Goal: Information Seeking & Learning: Find specific fact

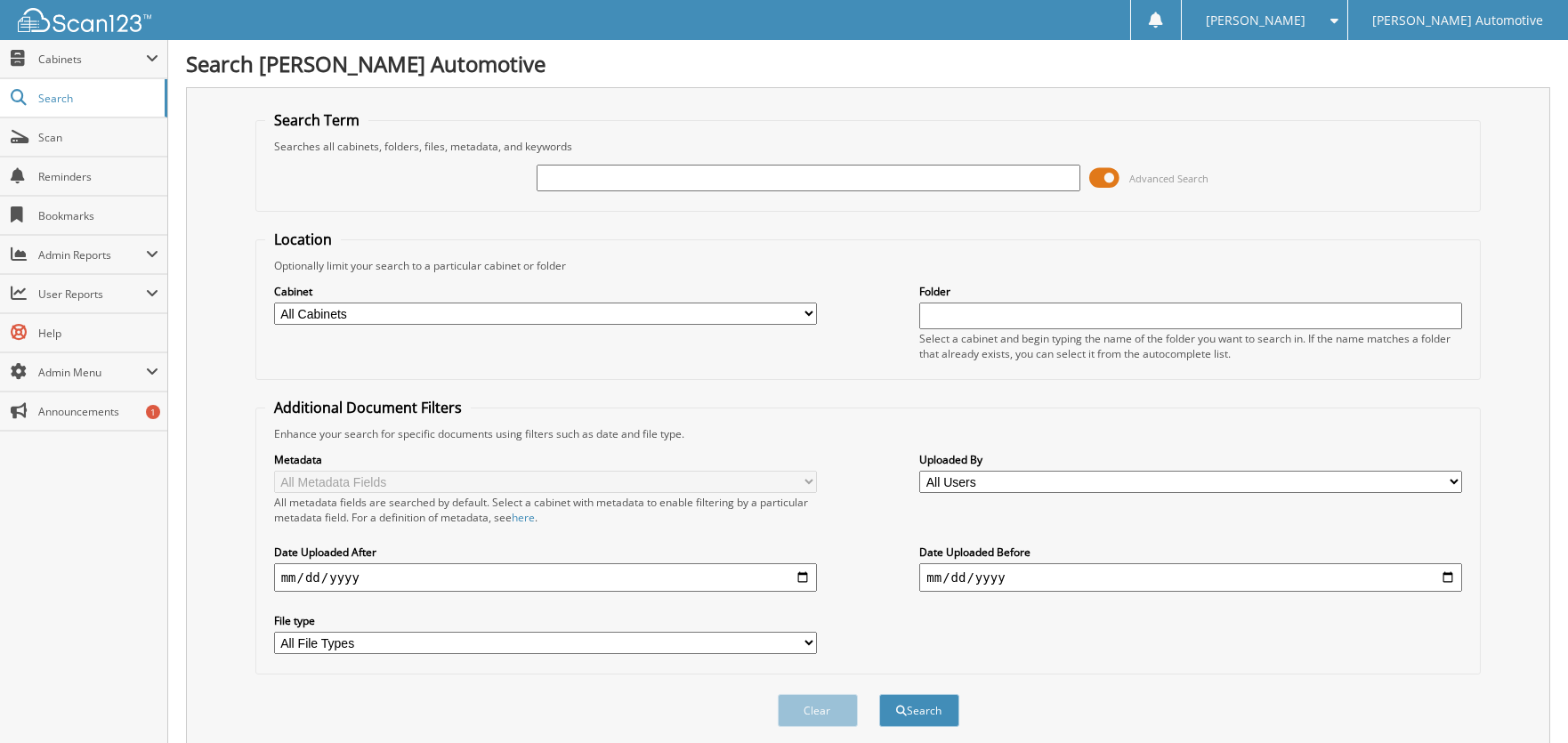
click at [745, 318] on select "All Cabinets A/P A/R ACCOUNTING DOCUMENTS AIRPLANE ALS ACCOUNTING ALS TITLES" at bounding box center [545, 313] width 543 height 22
select select "34291"
click at [274, 303] on select "All Cabinets A/P A/R ACCOUNTING DOCUMENTS AIRPLANE ALS ACCOUNTING ALS TITLES" at bounding box center [545, 313] width 543 height 22
click at [648, 173] on input "text" at bounding box center [807, 178] width 543 height 27
type input "red river bank"
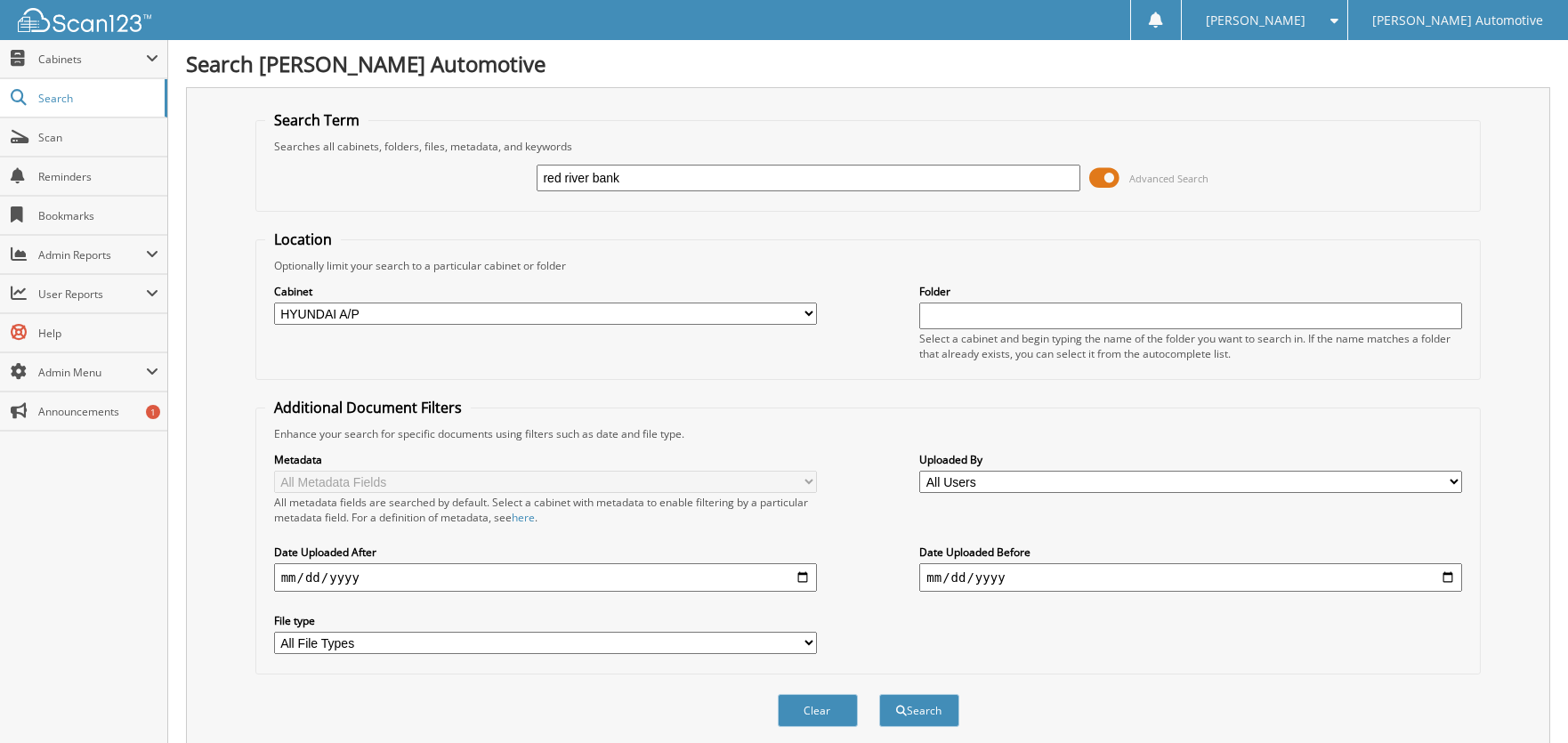
click at [879, 694] on button "Search" at bounding box center [919, 711] width 80 height 33
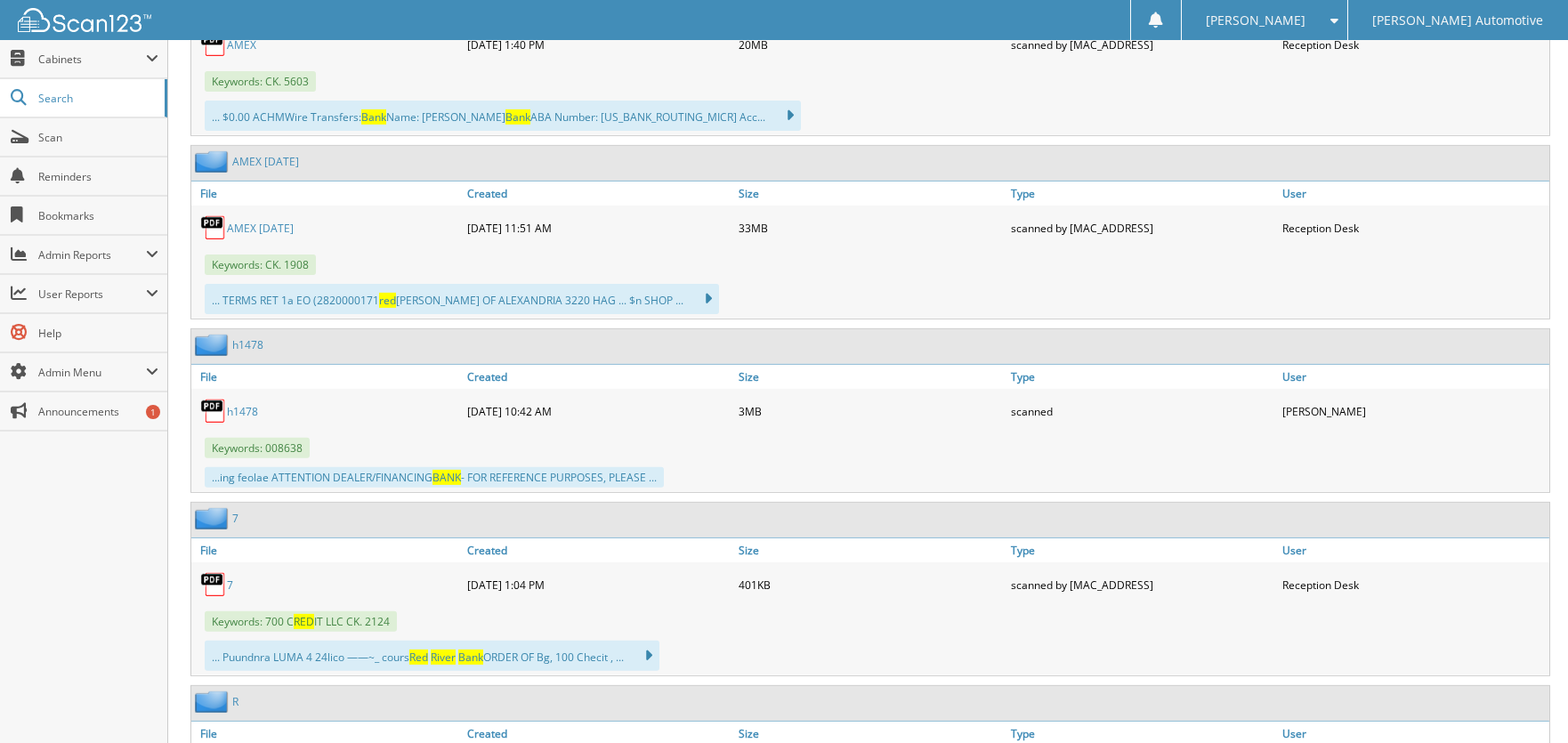
scroll to position [5430, 0]
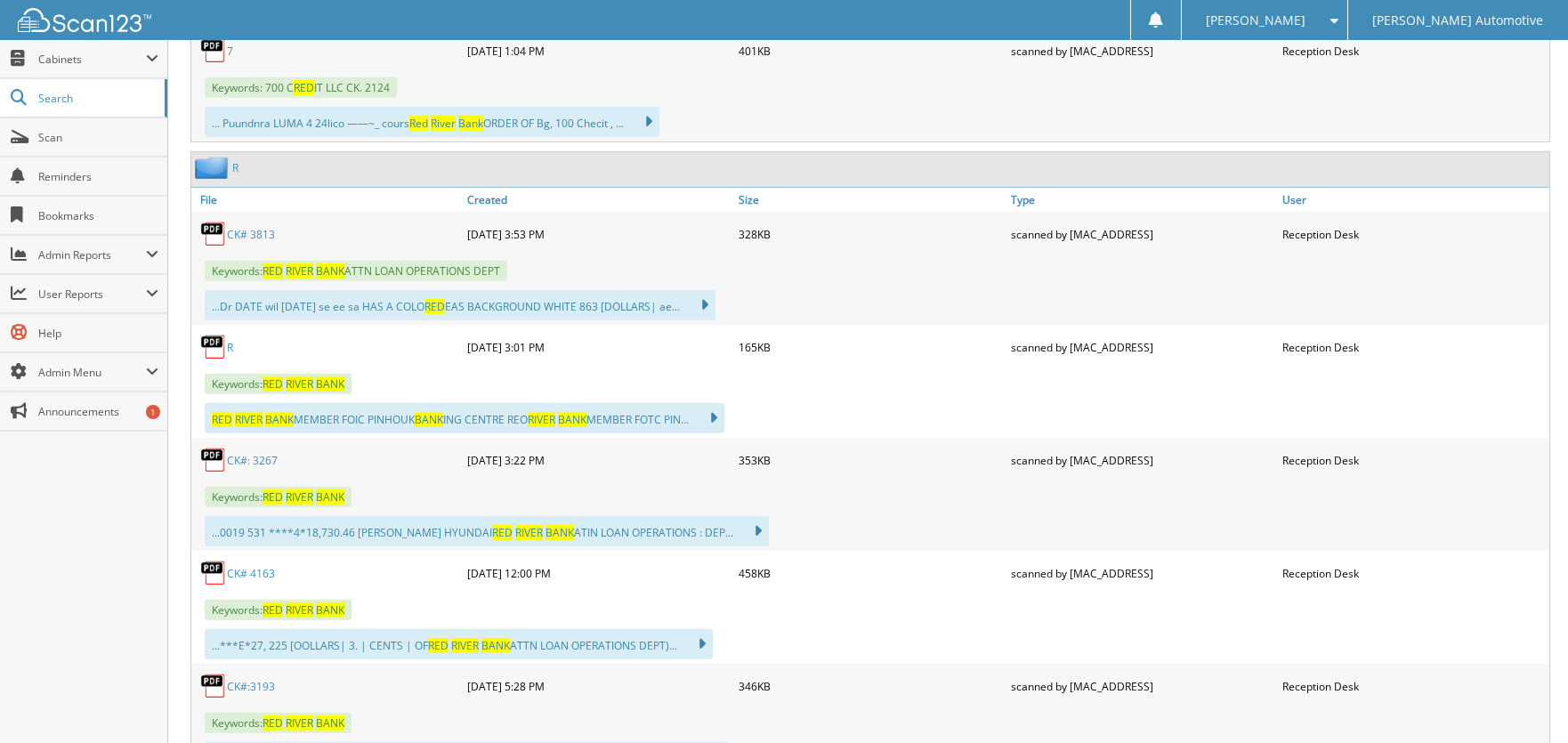
click at [257, 566] on link "CK# 4163" at bounding box center [251, 574] width 48 height 15
click at [252, 566] on link "CK# 4163" at bounding box center [251, 574] width 48 height 15
